Goal: Task Accomplishment & Management: Use online tool/utility

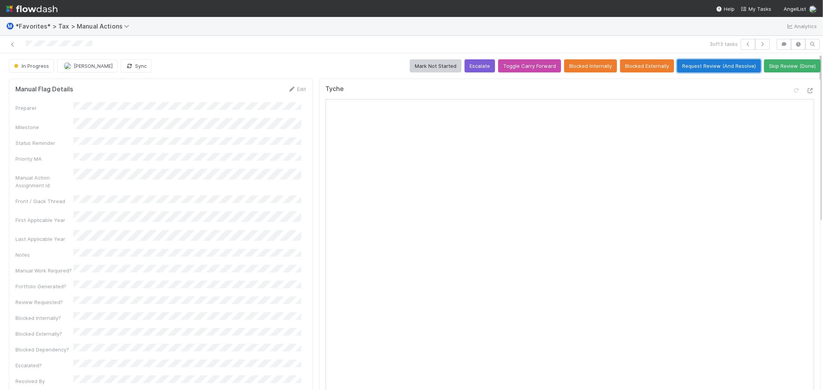
click at [731, 67] on button "Request Review (And Resolve)" at bounding box center [719, 65] width 84 height 13
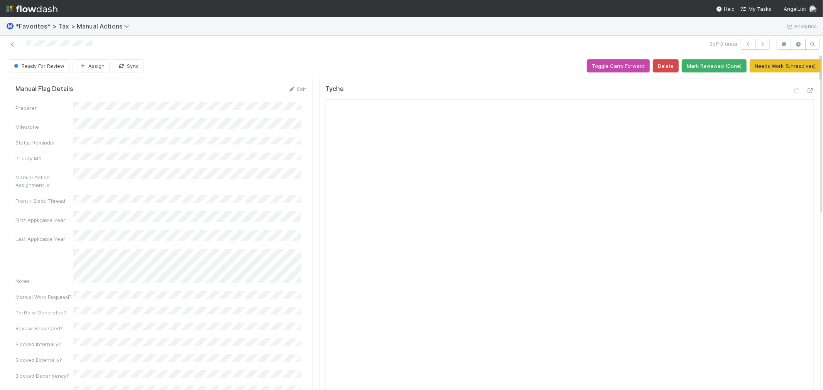
click at [278, 71] on div "Ready For Review Assign Sync Toggle Carry Forward Delete Mark Reviewed (Done) N…" at bounding box center [414, 65] width 811 height 13
click at [760, 44] on button "button" at bounding box center [762, 44] width 15 height 11
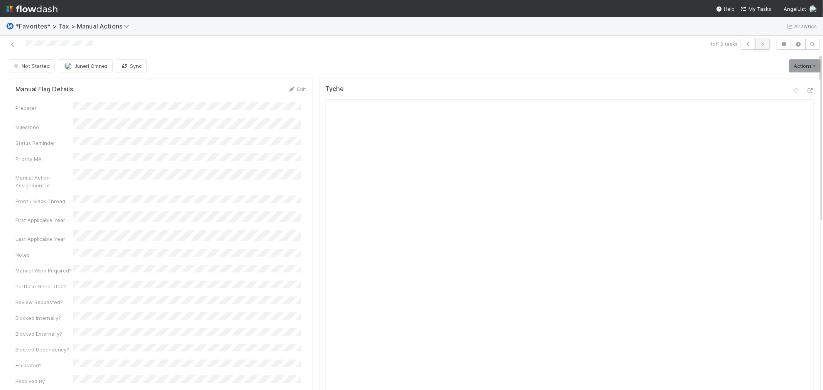
click at [761, 45] on button "button" at bounding box center [762, 44] width 15 height 11
click at [792, 72] on link "Actions" at bounding box center [805, 65] width 32 height 13
click at [777, 86] on button "Start" at bounding box center [785, 82] width 71 height 11
click at [351, 68] on div "Not Started Junerl Omnes Sync Loading..." at bounding box center [414, 65] width 811 height 13
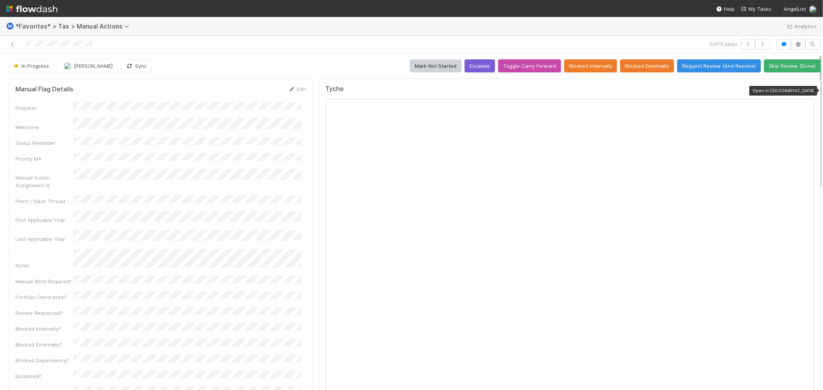
click at [806, 90] on icon at bounding box center [810, 90] width 8 height 5
click at [79, 68] on span "[PERSON_NAME]" at bounding box center [93, 66] width 39 height 6
drag, startPoint x: 259, startPoint y: 49, endPoint x: 220, endPoint y: 7, distance: 57.9
click at [259, 49] on div at bounding box center [196, 44] width 386 height 11
click at [703, 68] on button "Request Review (And Resolve)" at bounding box center [719, 65] width 84 height 13
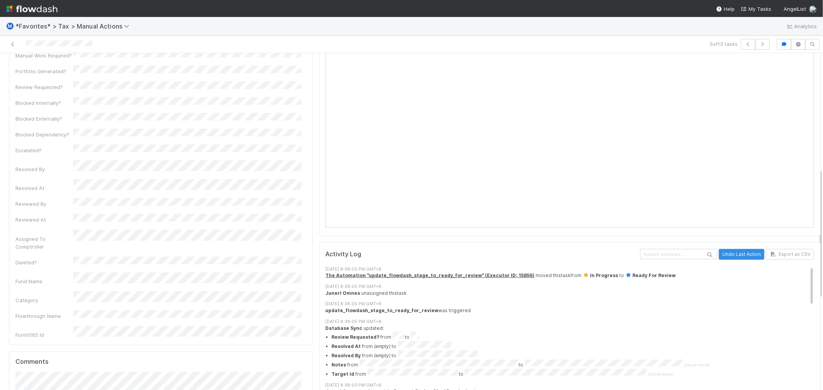
scroll to position [514, 0]
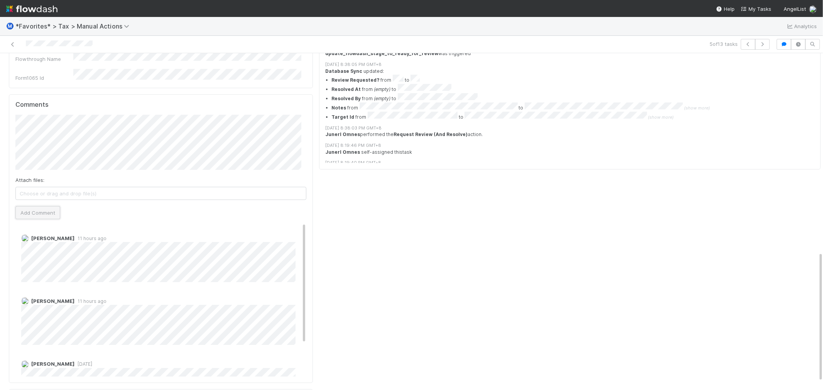
click at [42, 206] on button "Add Comment" at bounding box center [37, 212] width 45 height 13
click at [353, 244] on div "Tyche Activity Log Undo Last Action Export as CSV [DATE] 8:38:05 PM GMT+8 The A…" at bounding box center [570, 13] width 508 height 903
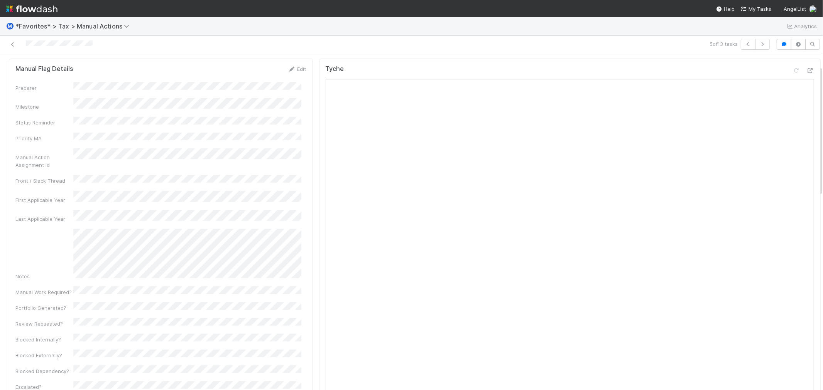
scroll to position [0, 0]
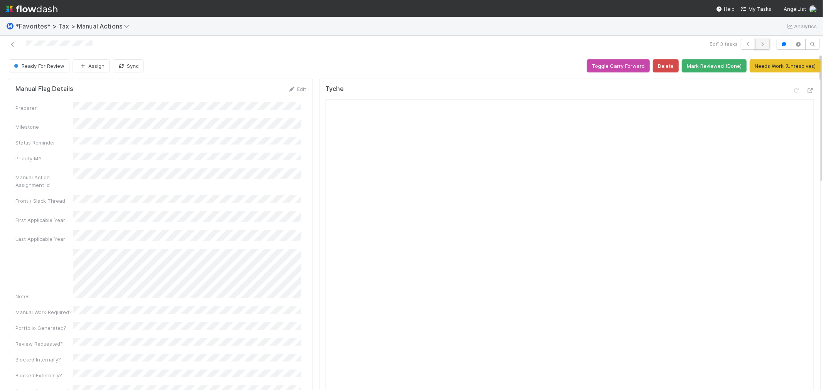
click at [761, 45] on button "button" at bounding box center [762, 44] width 15 height 11
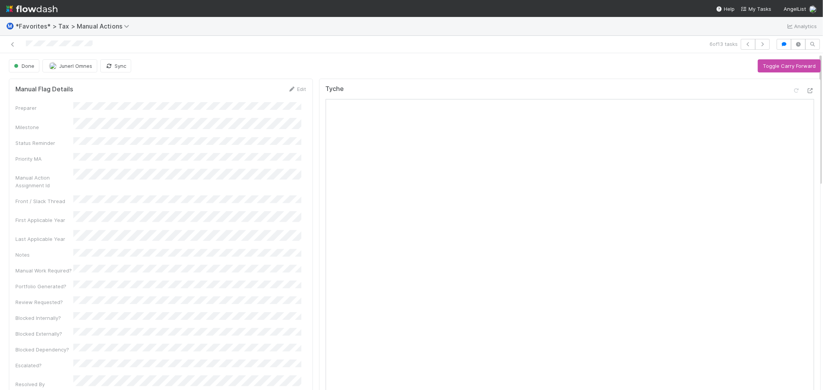
click at [227, 41] on div at bounding box center [196, 44] width 386 height 11
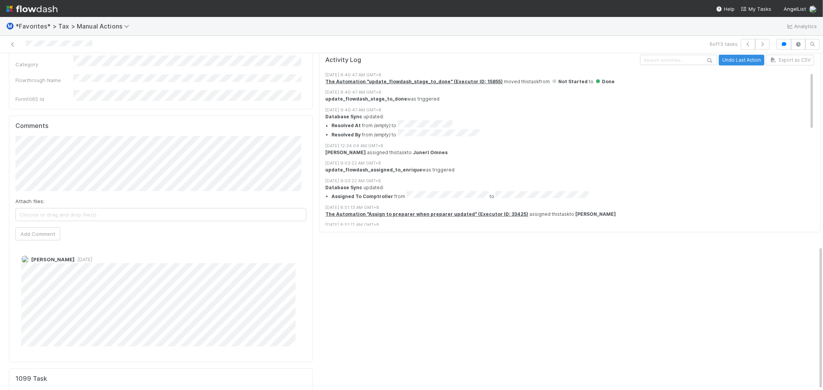
scroll to position [6, 0]
click at [414, 283] on div "Tyche Activity Log Undo Last Action Export as CSV [DATE] 6:40:47 AM GMT+8 The A…" at bounding box center [570, 34] width 508 height 820
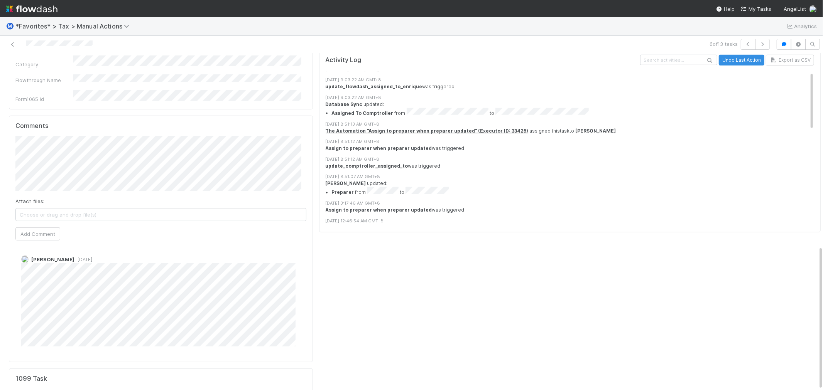
scroll to position [0, 0]
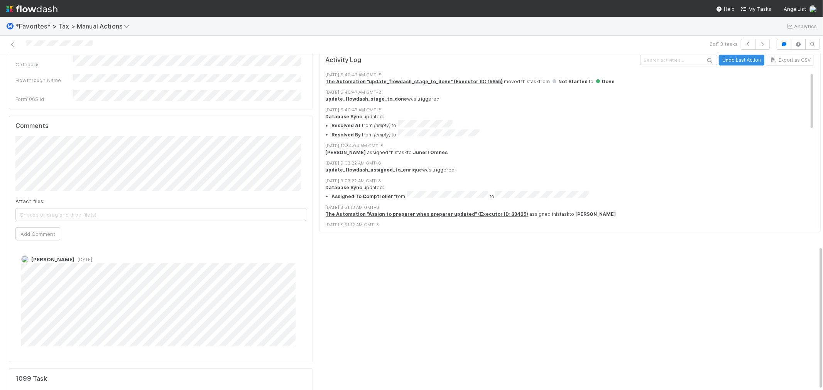
click at [388, 292] on div "Tyche Activity Log Undo Last Action Export as CSV [DATE] 6:40:47 AM GMT+8 The A…" at bounding box center [570, 34] width 508 height 820
click at [463, 280] on div "Tyche Activity Log Undo Last Action Export as CSV [DATE] 6:40:47 AM GMT+8 The A…" at bounding box center [570, 34] width 508 height 820
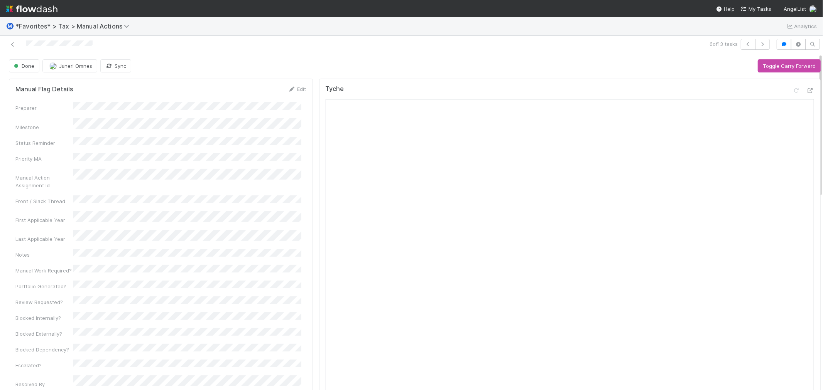
click at [295, 44] on div "6 of 13 tasks" at bounding box center [411, 44] width 823 height 17
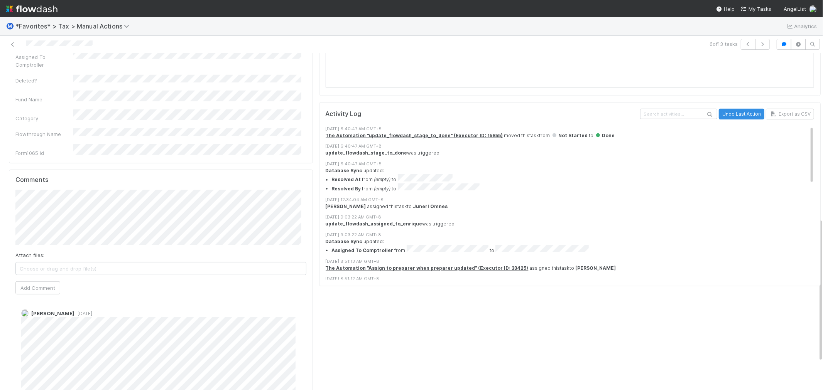
scroll to position [386, 0]
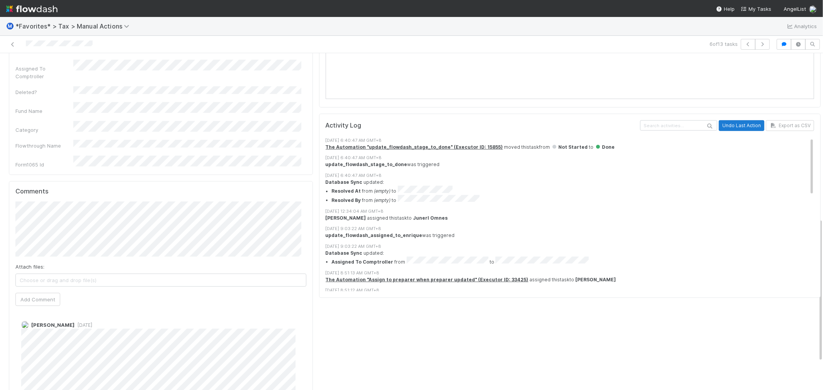
click at [718, 127] on button "Undo Last Action" at bounding box center [741, 125] width 46 height 11
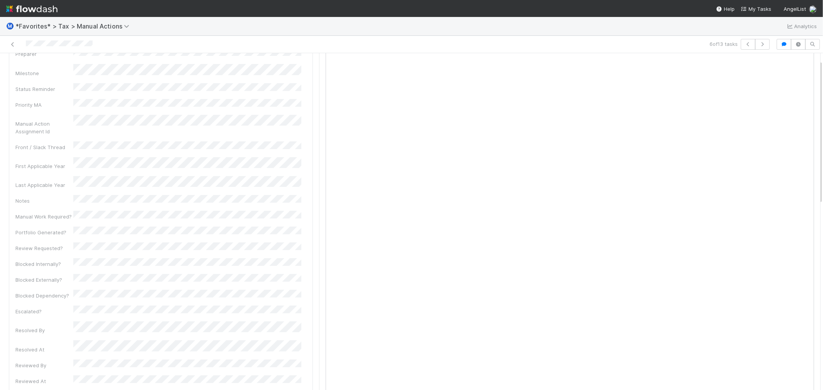
scroll to position [0, 0]
click at [805, 65] on link "Actions" at bounding box center [805, 65] width 32 height 13
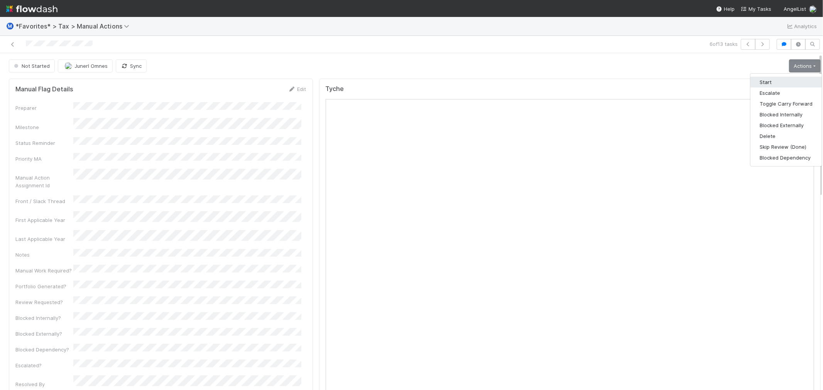
click at [776, 80] on button "Start" at bounding box center [785, 82] width 71 height 11
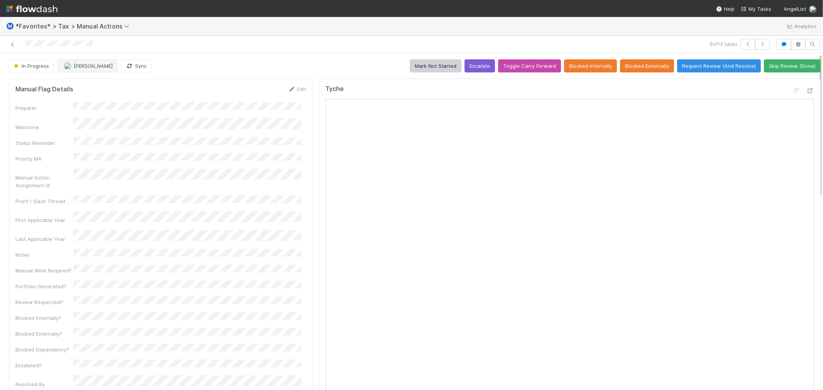
click at [96, 67] on span "[PERSON_NAME]" at bounding box center [93, 66] width 39 height 6
click at [240, 44] on div at bounding box center [411, 195] width 823 height 390
click at [108, 66] on span "[PERSON_NAME]" at bounding box center [93, 66] width 39 height 6
click at [259, 37] on div at bounding box center [411, 195] width 823 height 390
click at [105, 67] on span "[PERSON_NAME]" at bounding box center [93, 66] width 39 height 6
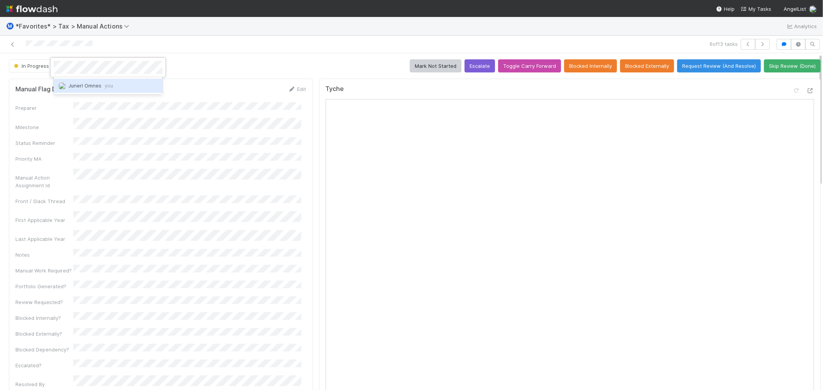
click at [107, 85] on span "you" at bounding box center [109, 86] width 8 height 6
click at [806, 89] on icon at bounding box center [810, 90] width 8 height 5
